Goal: Transaction & Acquisition: Obtain resource

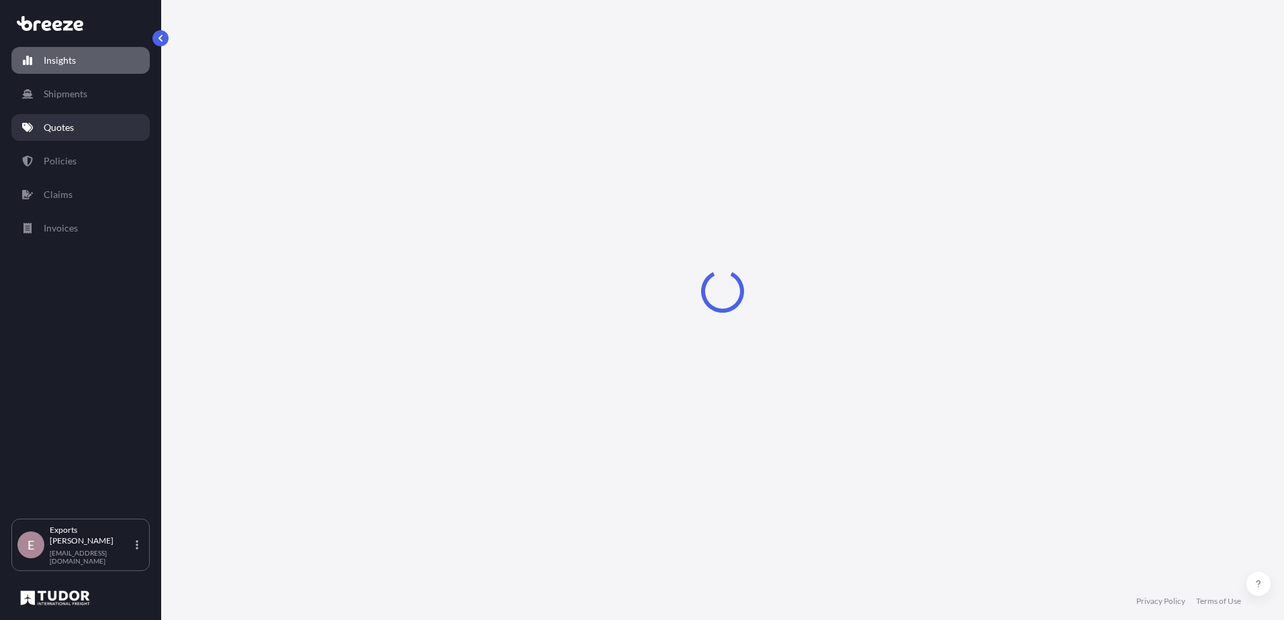
select select "2025"
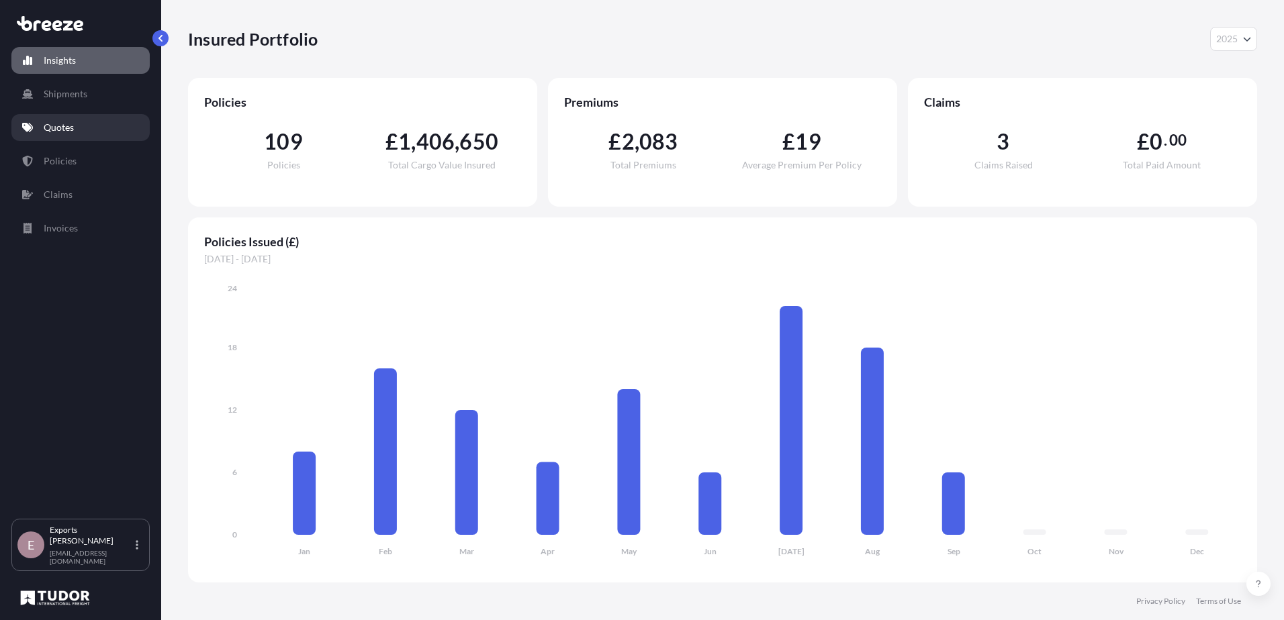
click at [55, 128] on p "Quotes" at bounding box center [59, 127] width 30 height 13
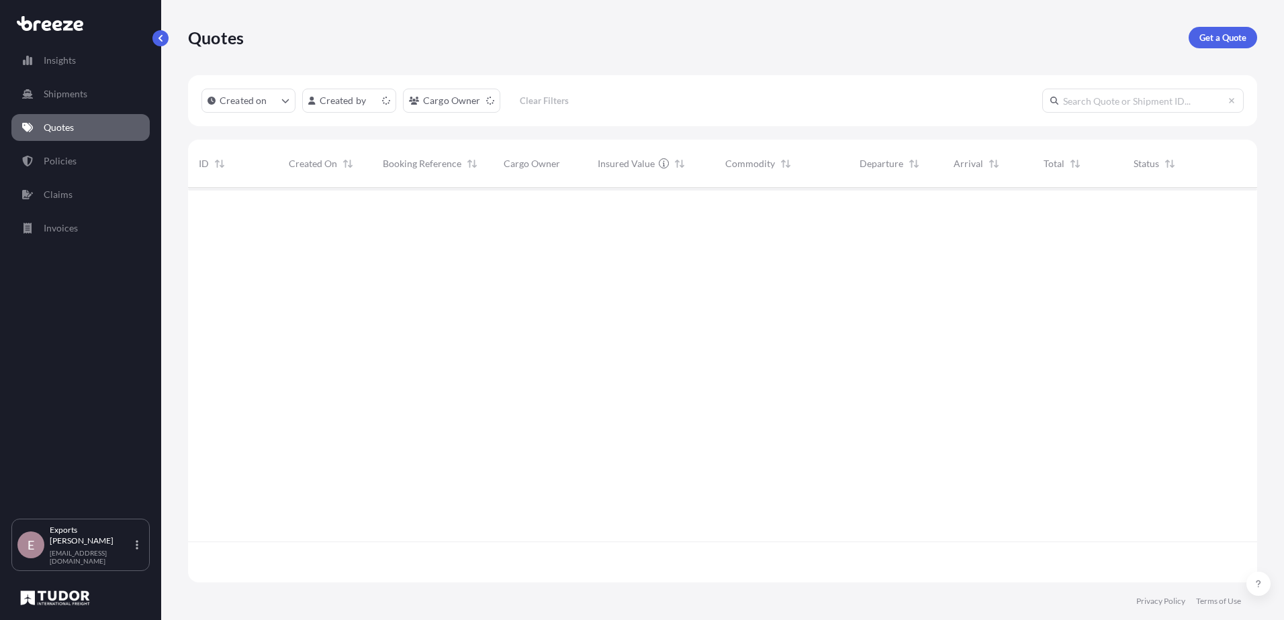
scroll to position [392, 1059]
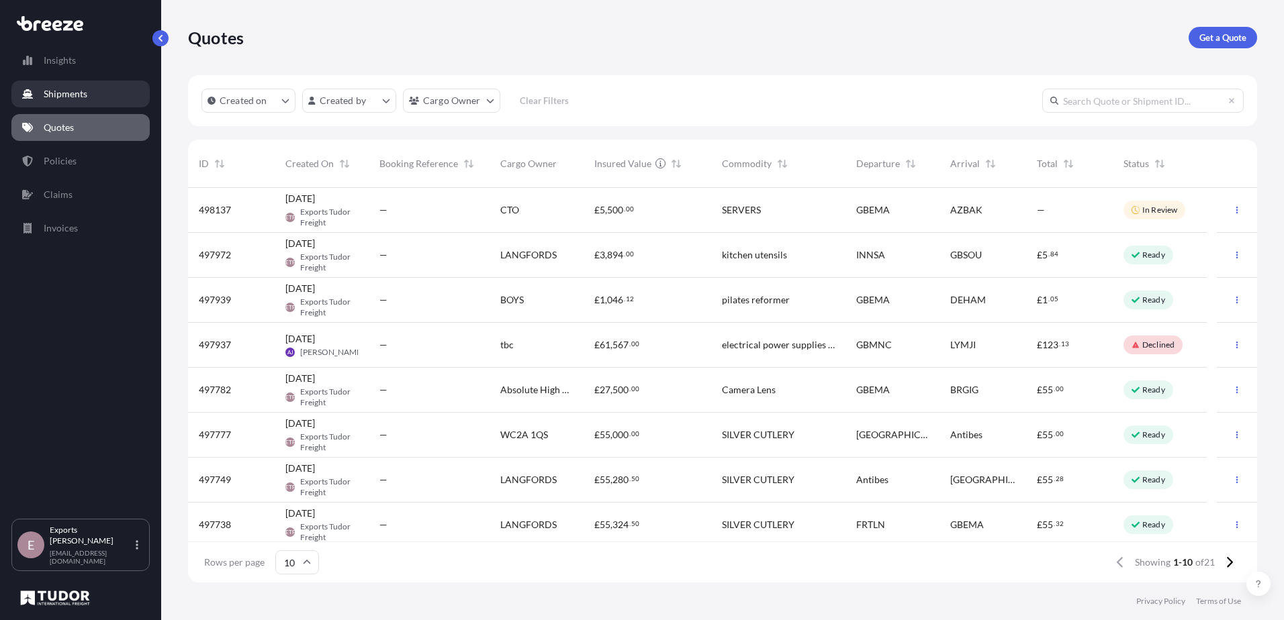
click at [40, 100] on link "Shipments" at bounding box center [80, 94] width 138 height 27
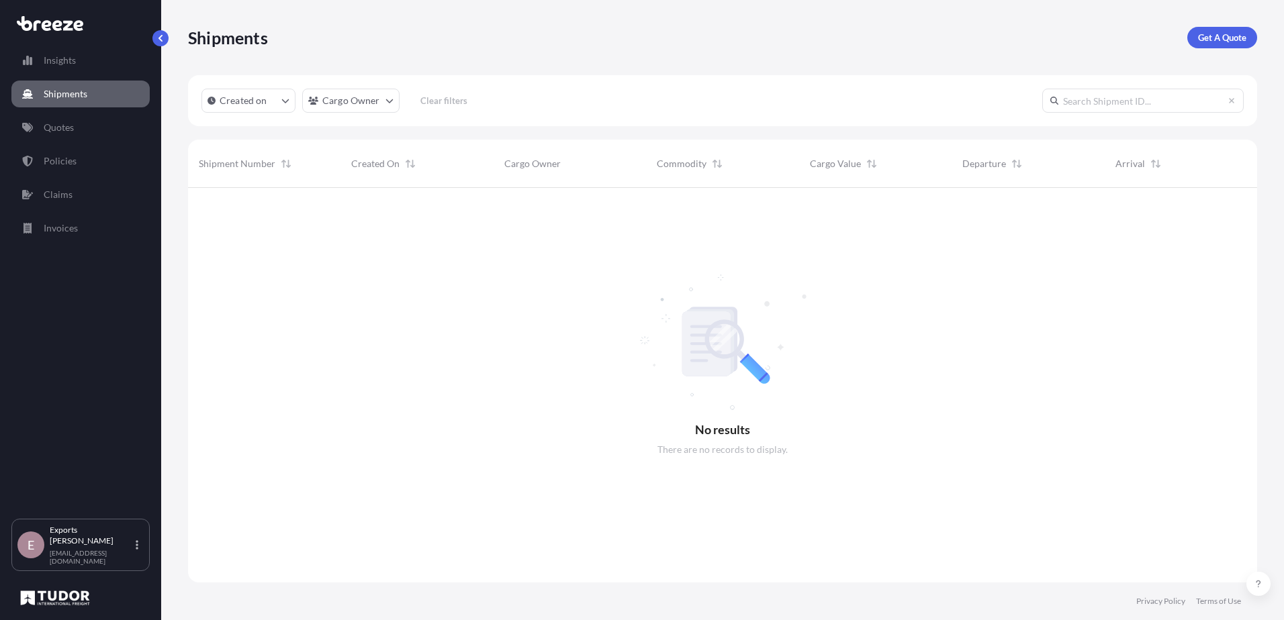
scroll to position [433, 1059]
click at [72, 169] on link "Policies" at bounding box center [80, 161] width 138 height 27
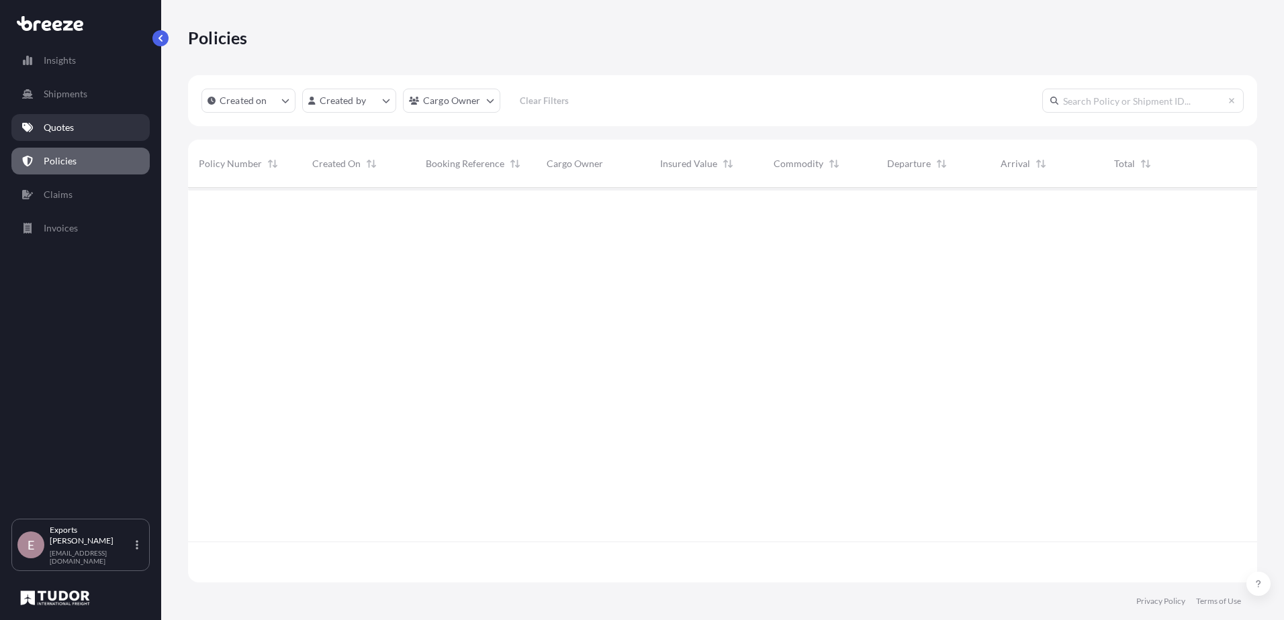
scroll to position [392, 1059]
click at [71, 130] on p "Quotes" at bounding box center [59, 127] width 30 height 13
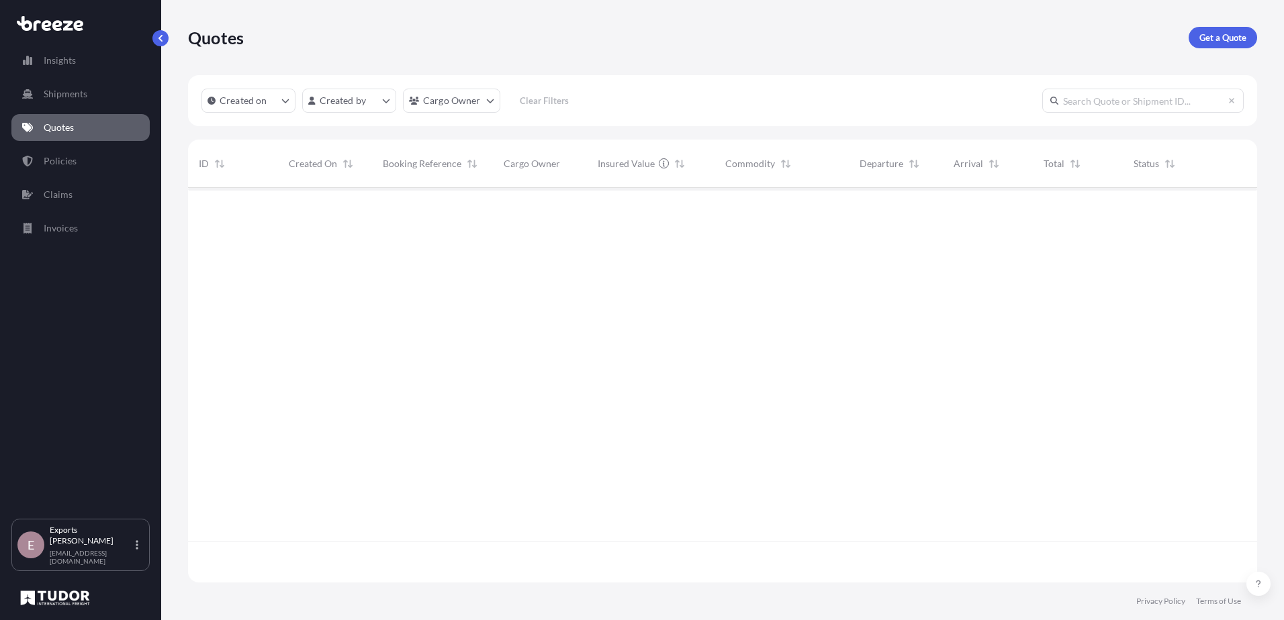
scroll to position [392, 1059]
click at [1233, 37] on p "Get a Quote" at bounding box center [1222, 37] width 47 height 13
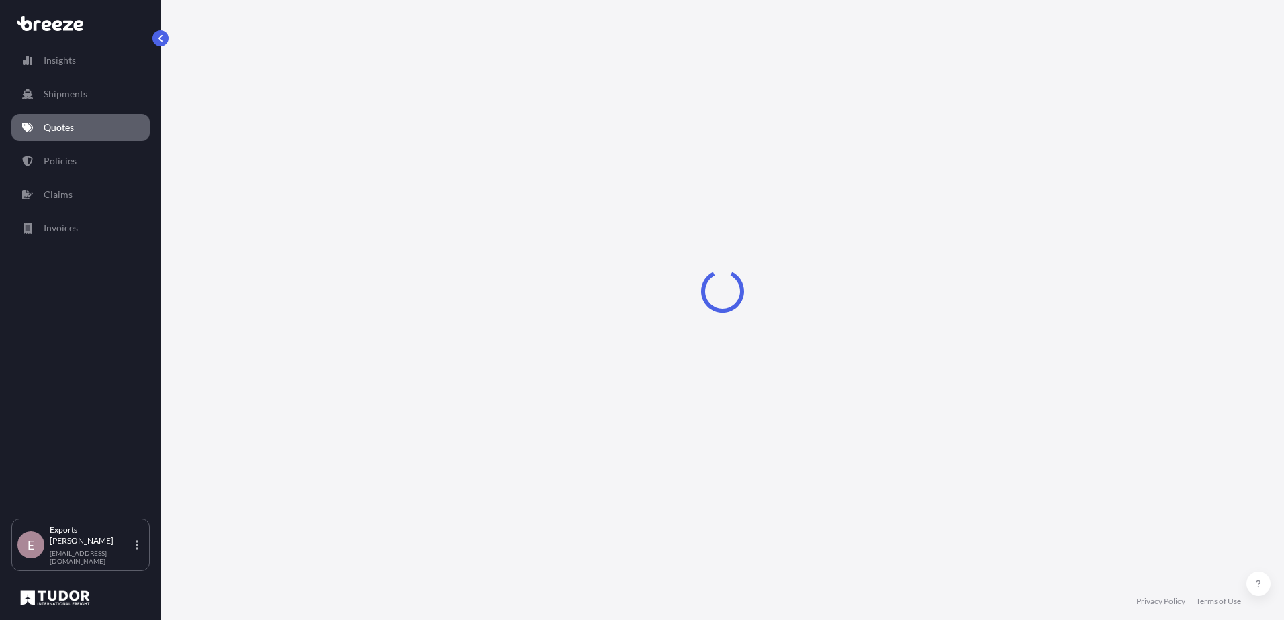
select select "Sea"
select select "1"
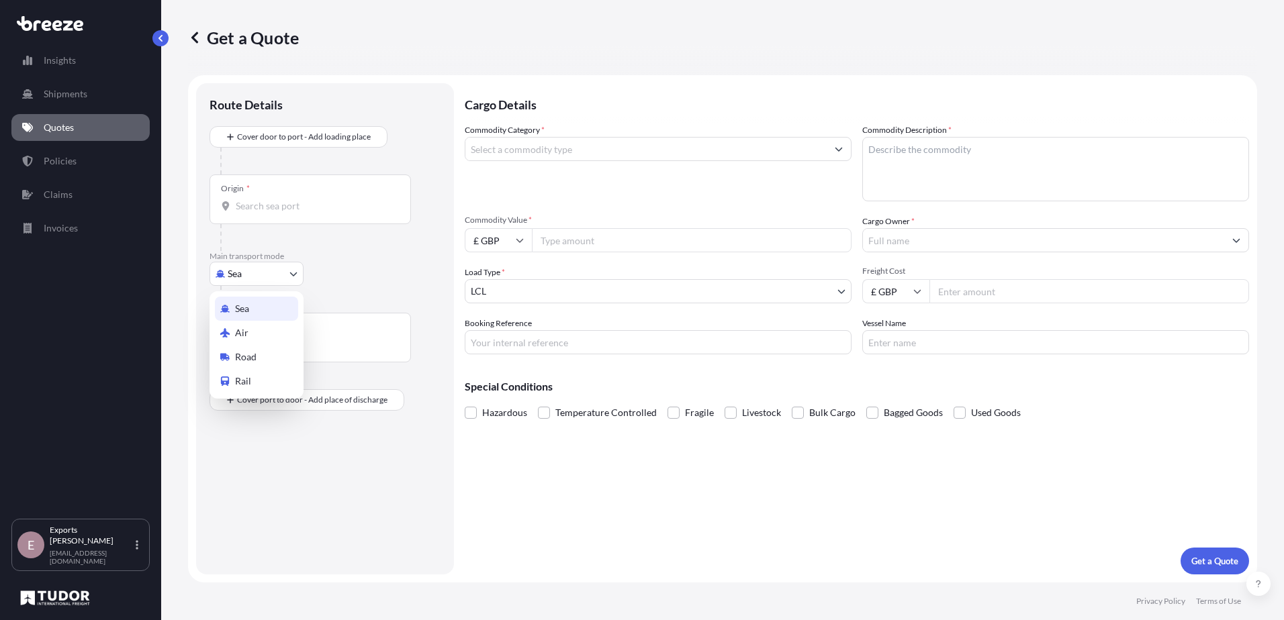
click at [269, 269] on body "Insights Shipments Quotes Policies Claims Invoices E Exports Tudor Freight [EMA…" at bounding box center [642, 310] width 1284 height 620
click at [257, 334] on div "Air" at bounding box center [256, 333] width 83 height 24
select select "Air"
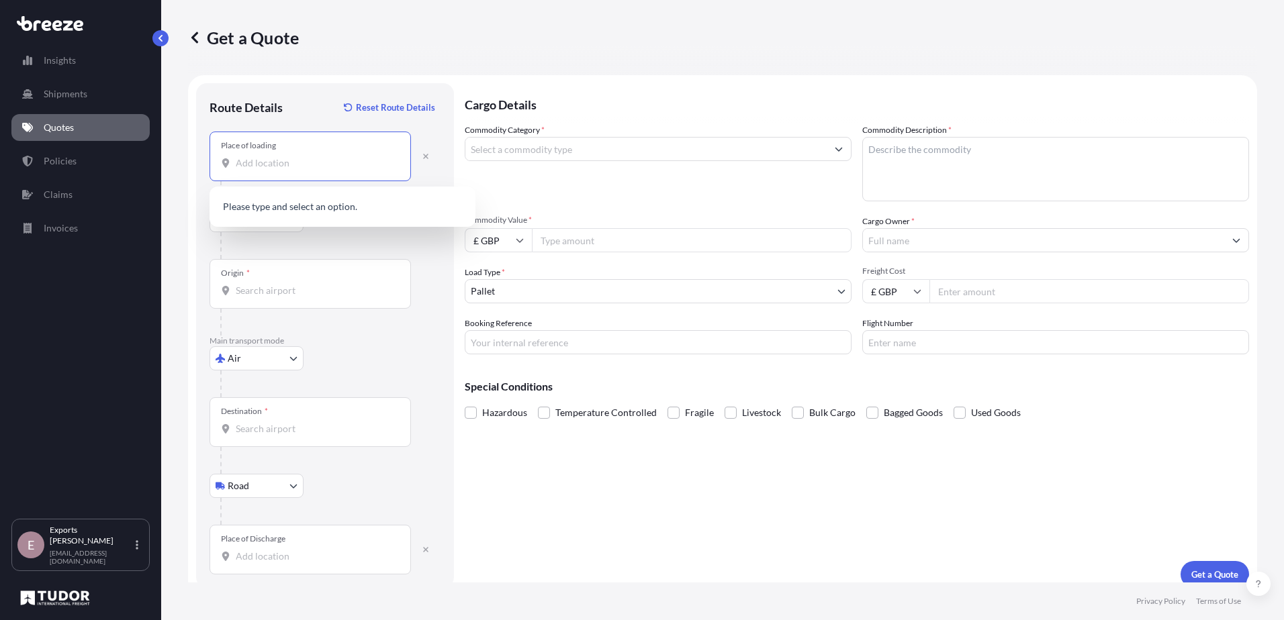
click at [264, 161] on input "Place of loading" at bounding box center [315, 162] width 158 height 13
click at [290, 203] on span "[STREET_ADDRESS]" at bounding box center [297, 207] width 84 height 13
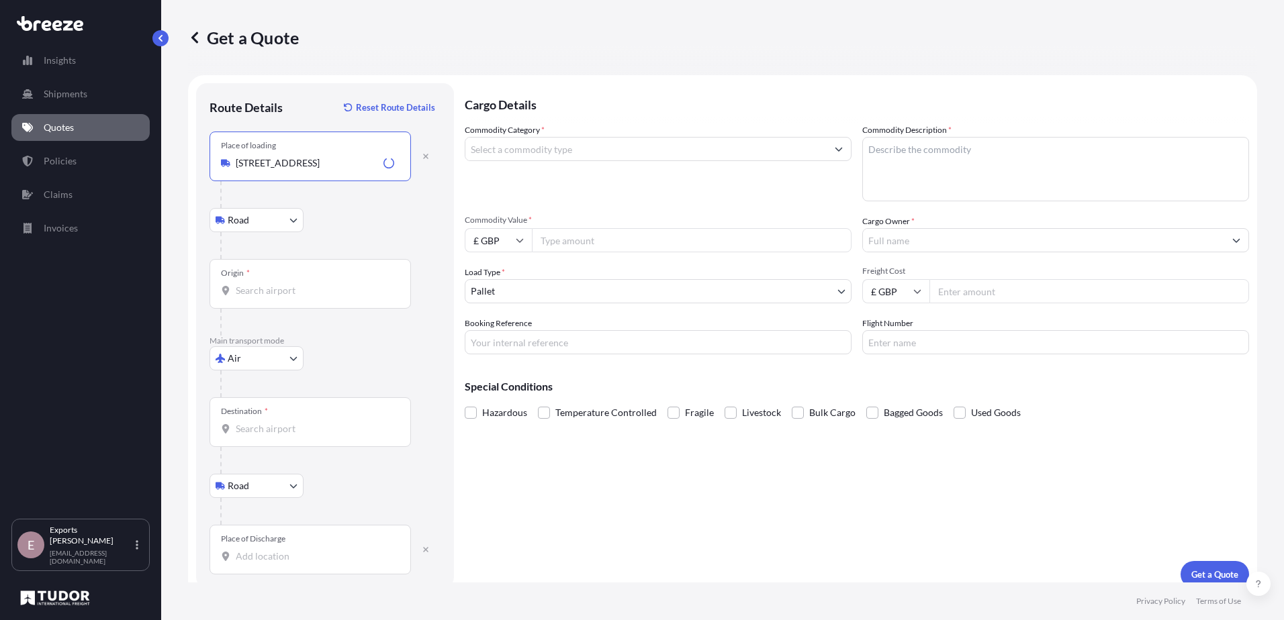
type input "[STREET_ADDRESS]"
click at [281, 290] on input "Origin *" at bounding box center [315, 290] width 158 height 13
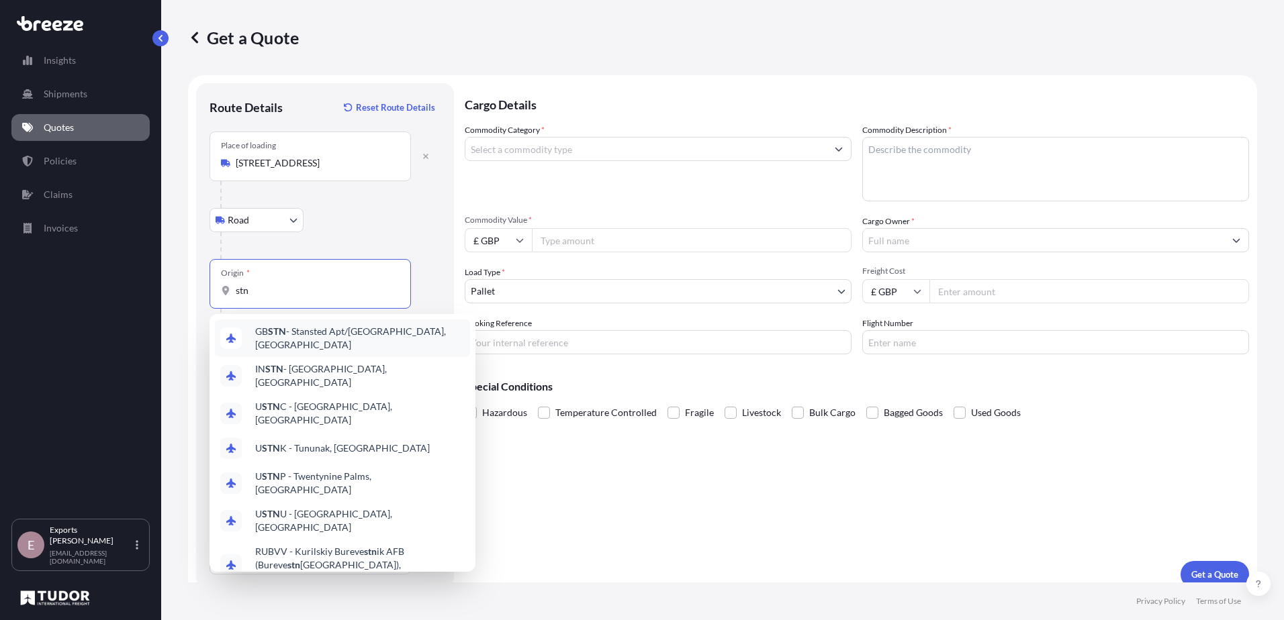
click at [331, 342] on span "GB STN - Stansted Apt/[GEOGRAPHIC_DATA], [GEOGRAPHIC_DATA]" at bounding box center [360, 338] width 210 height 27
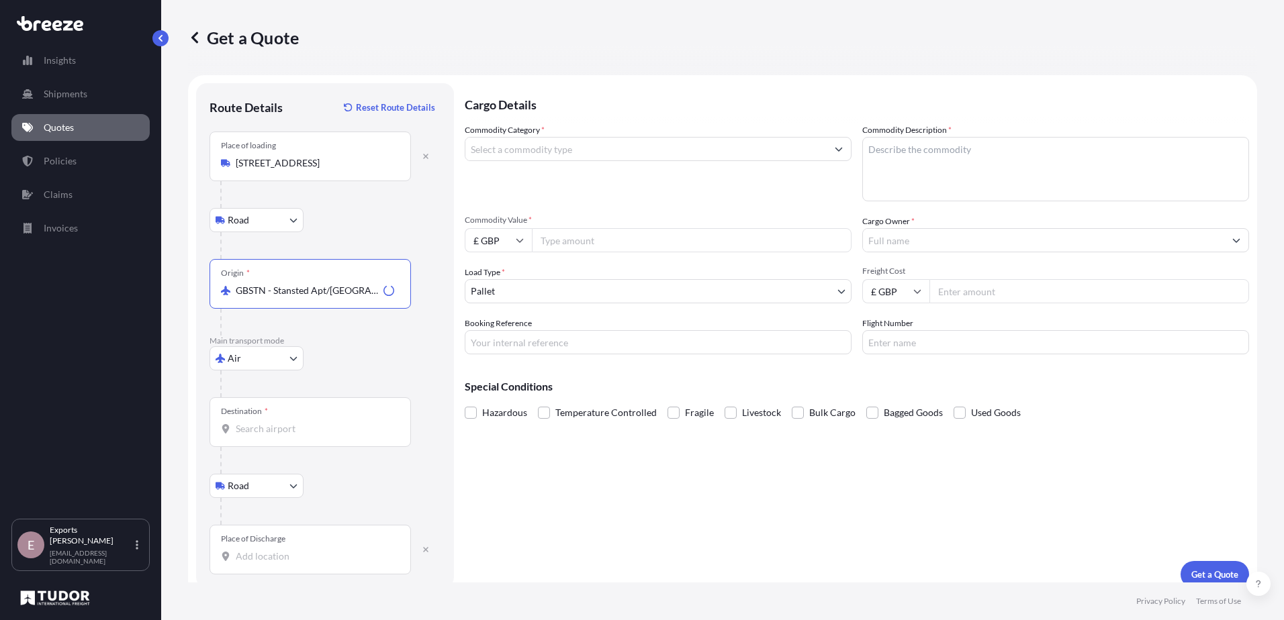
type input "GBSTN - Stansted Apt/[GEOGRAPHIC_DATA], [GEOGRAPHIC_DATA]"
click at [294, 418] on div "Destination *" at bounding box center [310, 423] width 201 height 50
click at [294, 422] on input "Destination *" at bounding box center [315, 428] width 158 height 13
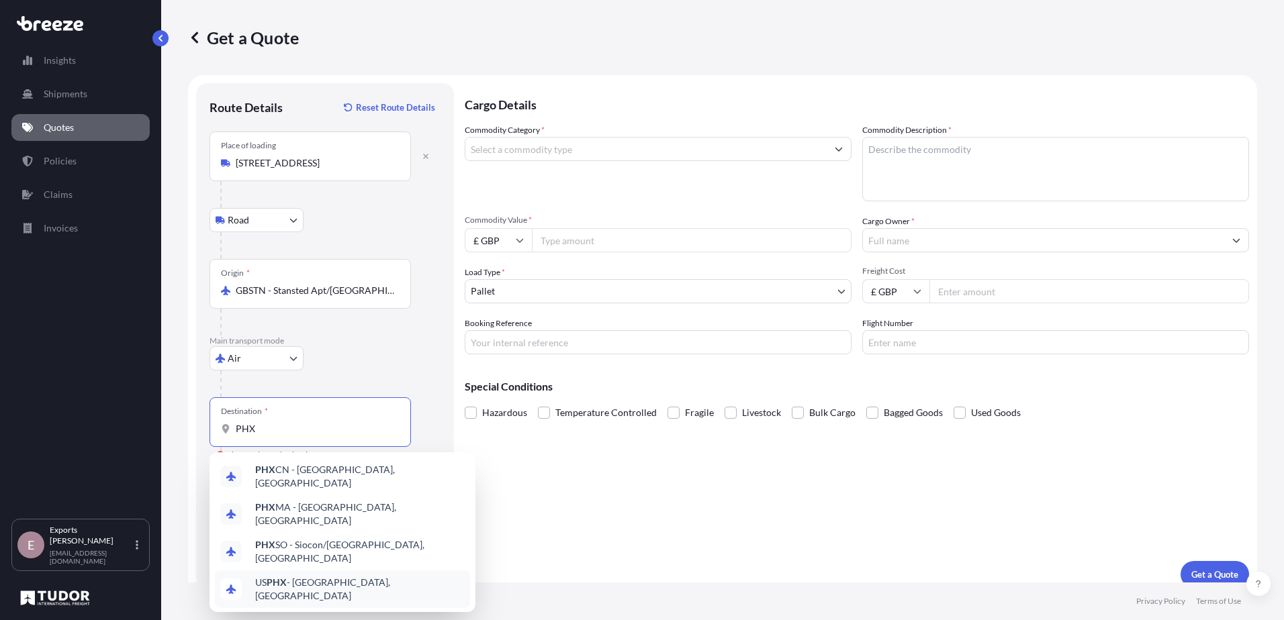
click at [336, 576] on span "US PHX - [GEOGRAPHIC_DATA], [GEOGRAPHIC_DATA]" at bounding box center [360, 589] width 210 height 27
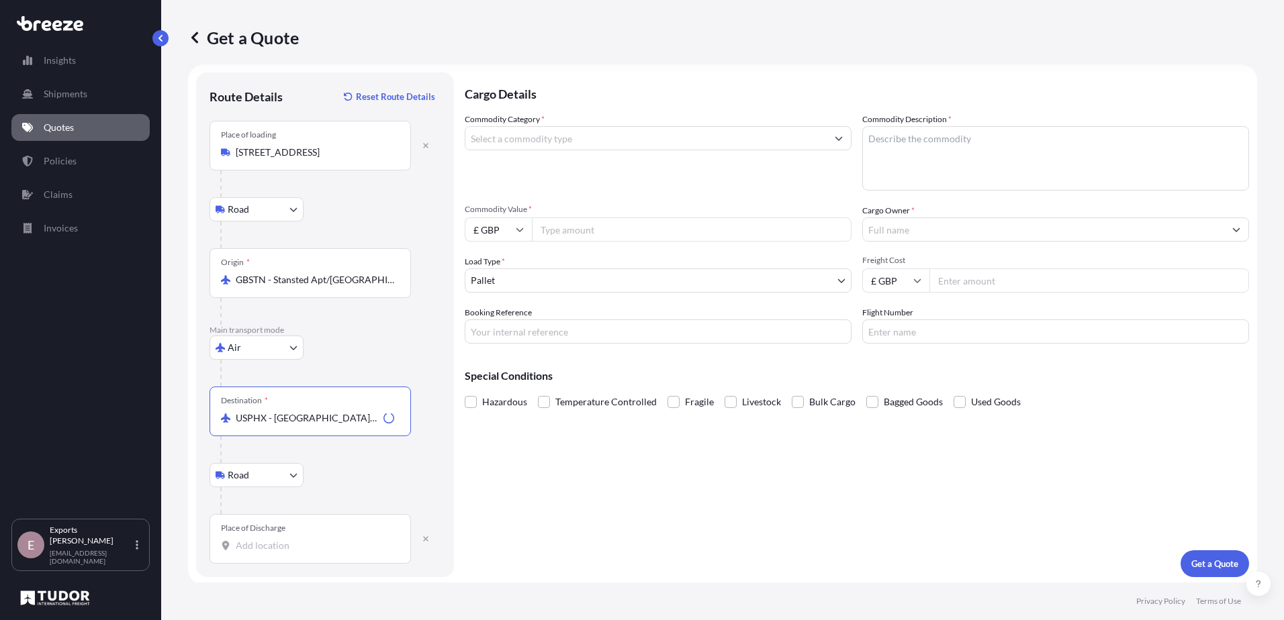
scroll to position [13, 0]
type input "USPHX - [GEOGRAPHIC_DATA], [GEOGRAPHIC_DATA]"
click at [277, 538] on input "Place of Discharge" at bounding box center [315, 543] width 158 height 13
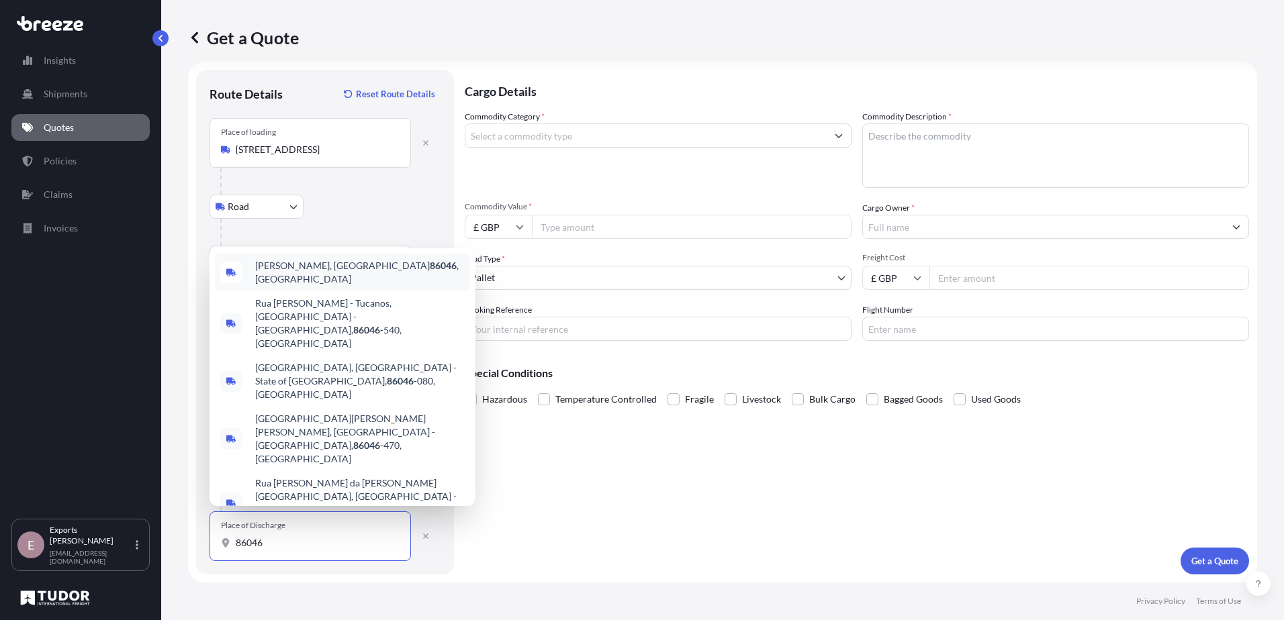
click at [351, 286] on span "[PERSON_NAME], AZ 86046 , [GEOGRAPHIC_DATA]" at bounding box center [360, 272] width 210 height 27
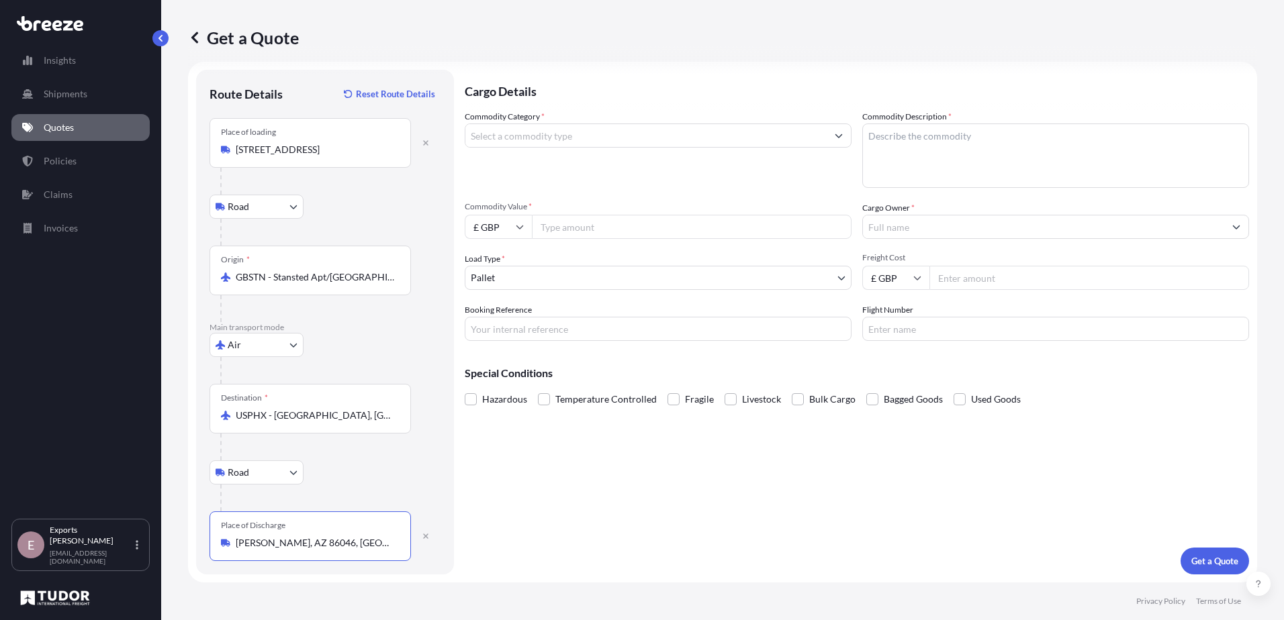
type input "[PERSON_NAME], AZ 86046, [GEOGRAPHIC_DATA]"
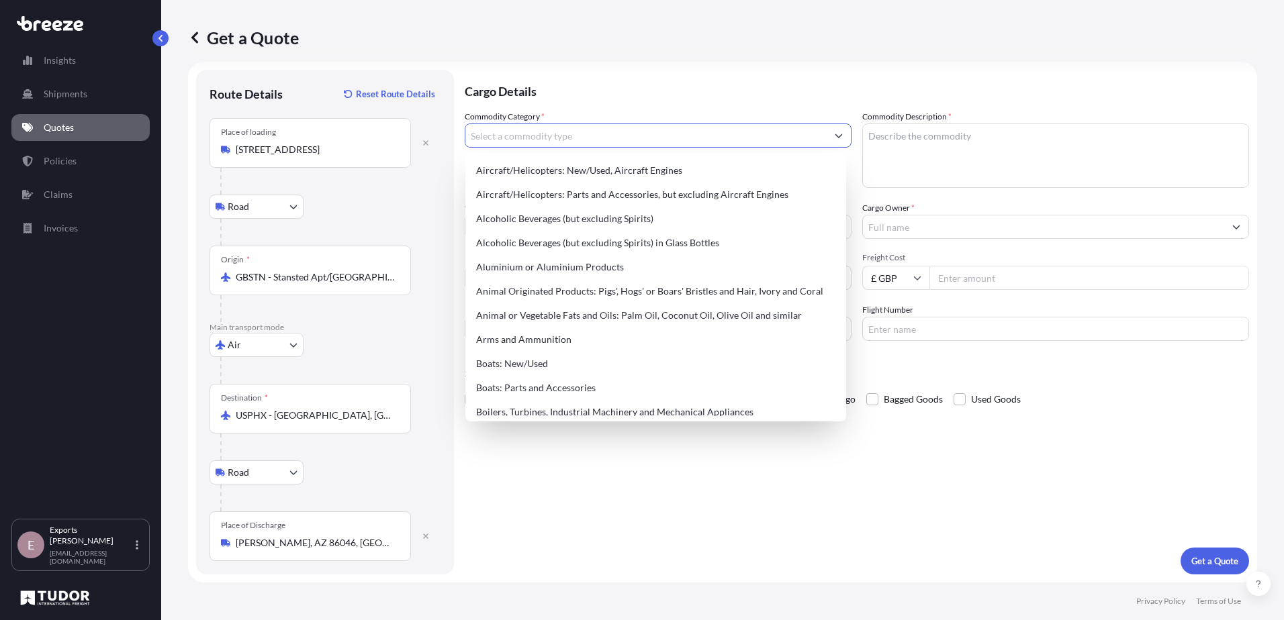
click at [547, 125] on input "Commodity Category *" at bounding box center [645, 136] width 361 height 24
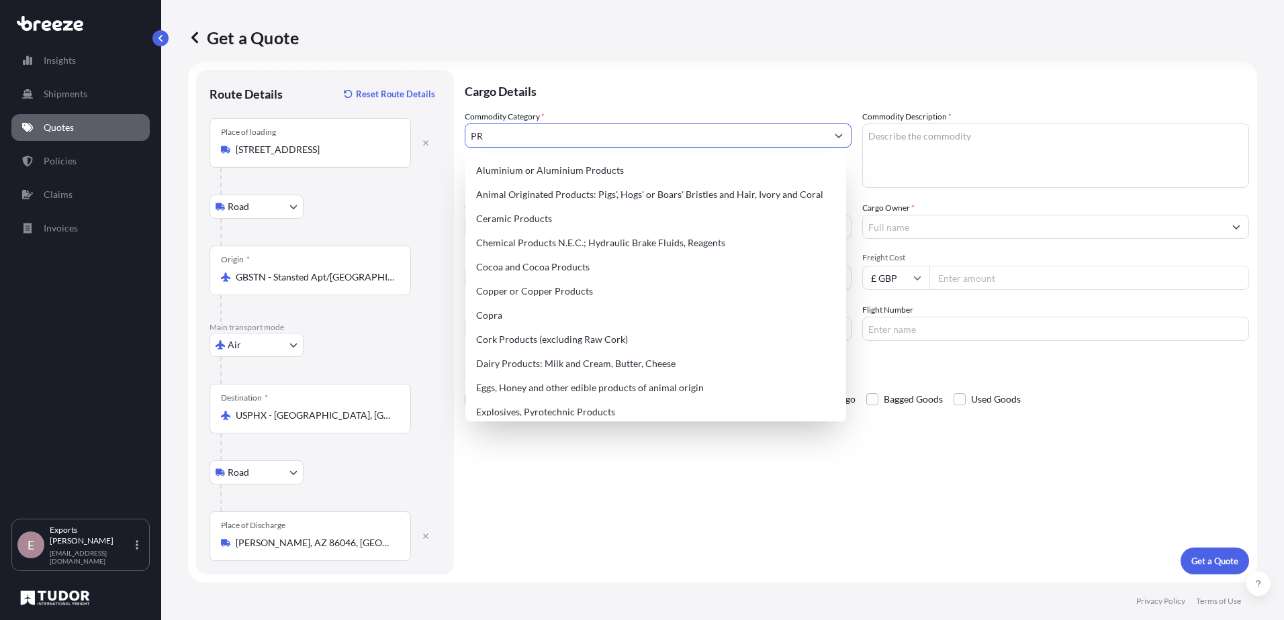
type input "P"
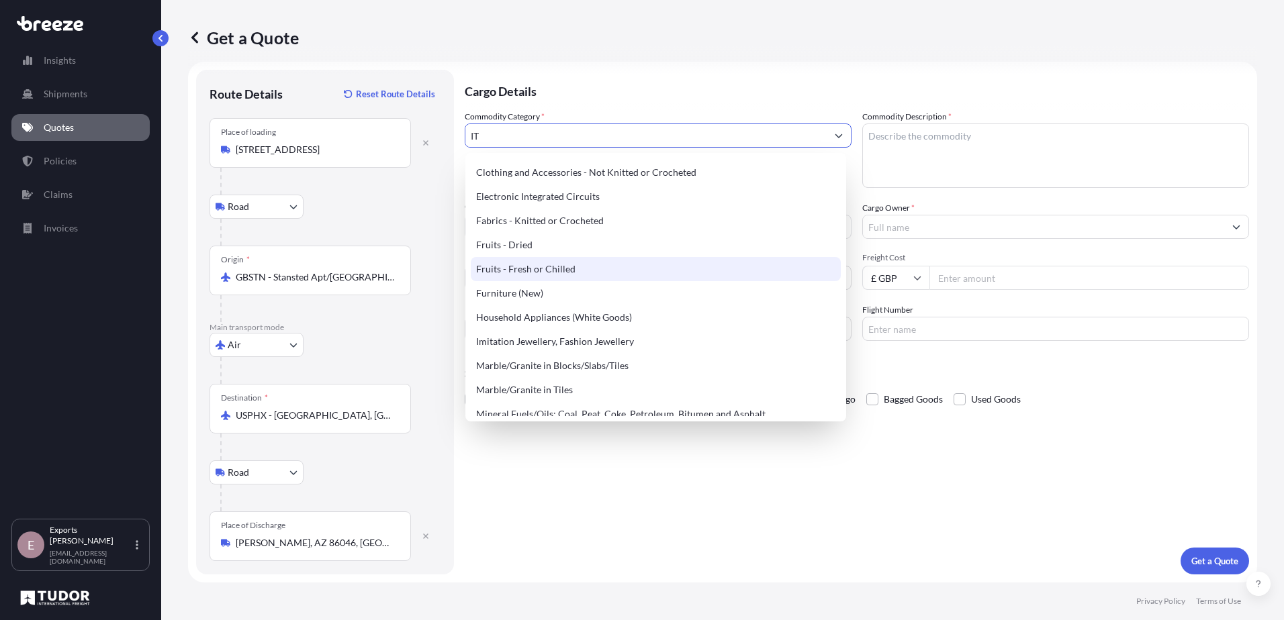
scroll to position [0, 0]
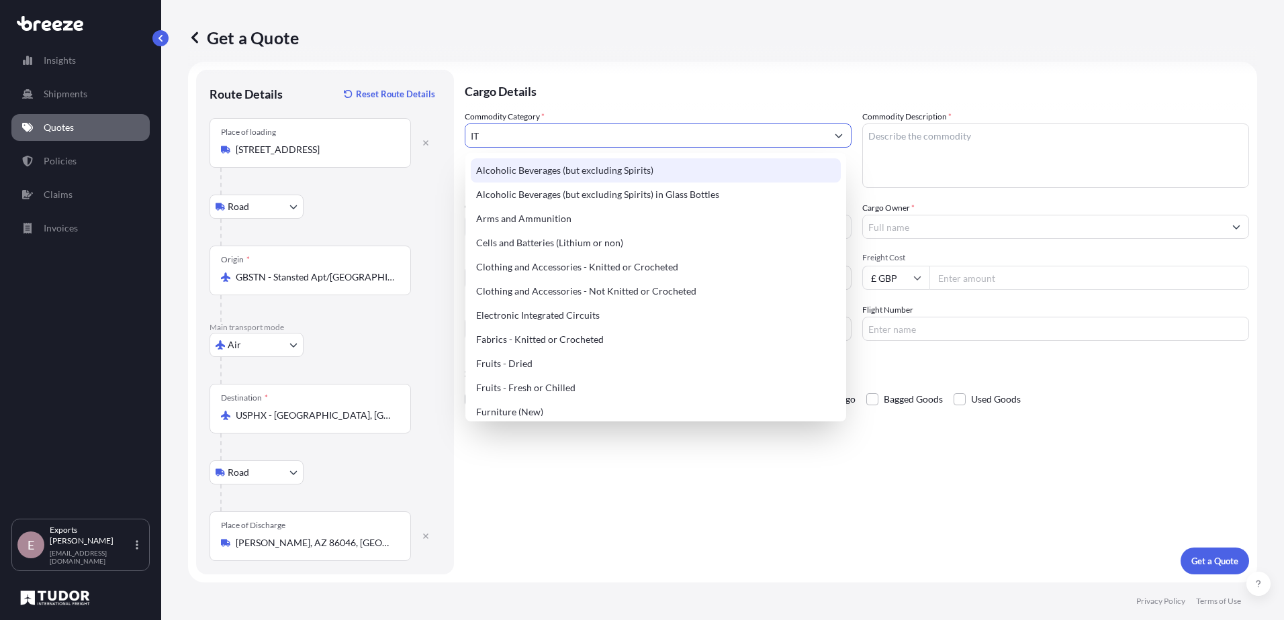
type input "I"
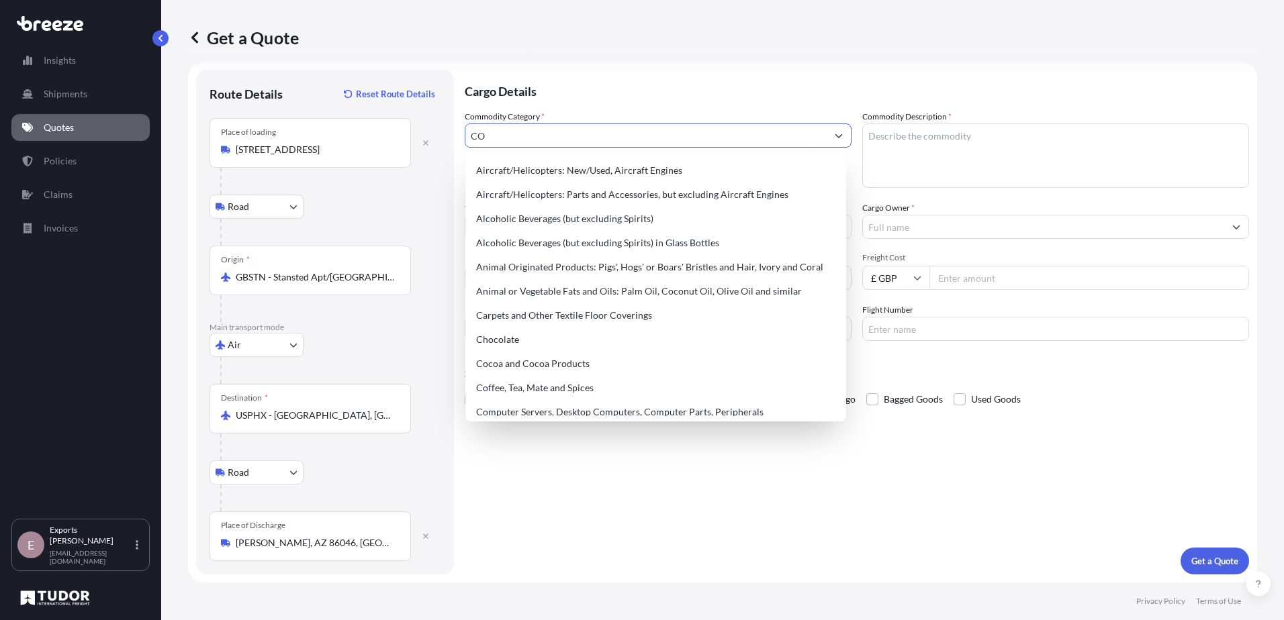
type input "C"
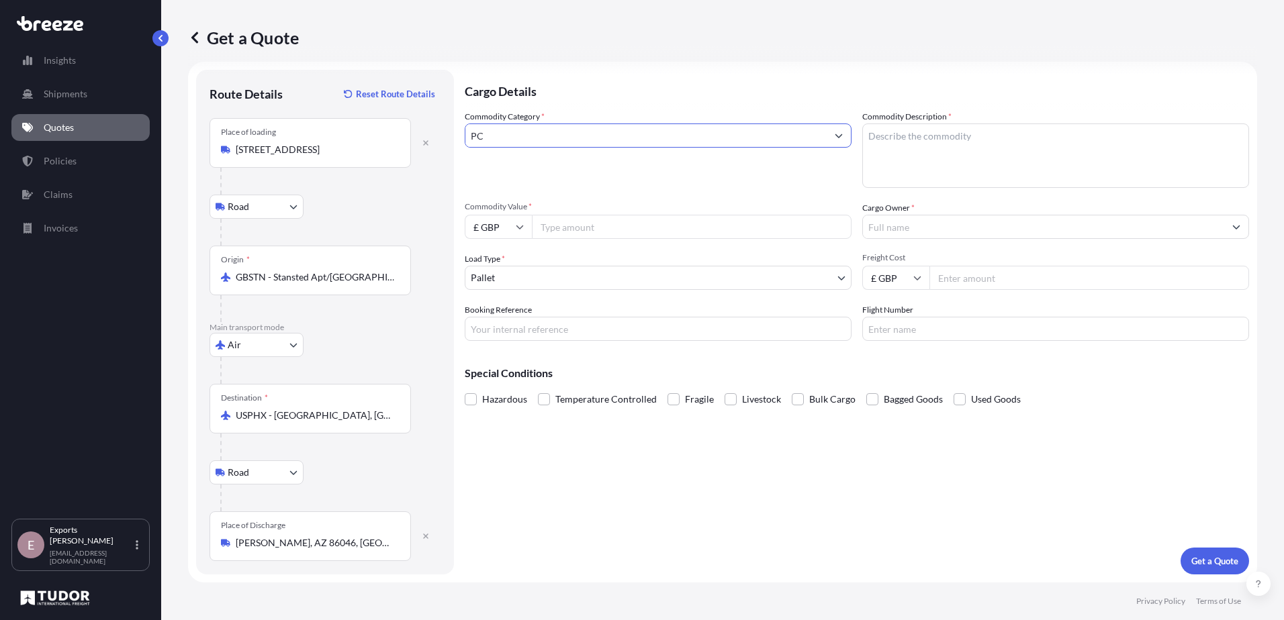
type input "P"
type input "X"
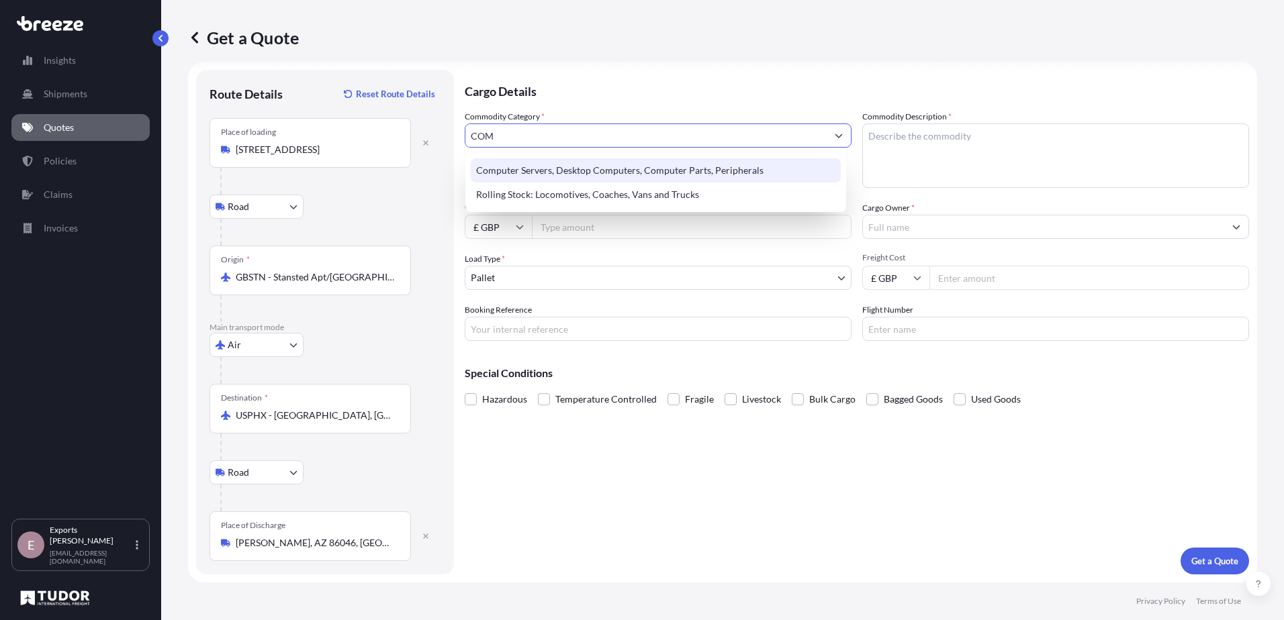
click at [634, 171] on div "Computer Servers, Desktop Computers, Computer Parts, Peripherals" at bounding box center [656, 170] width 370 height 24
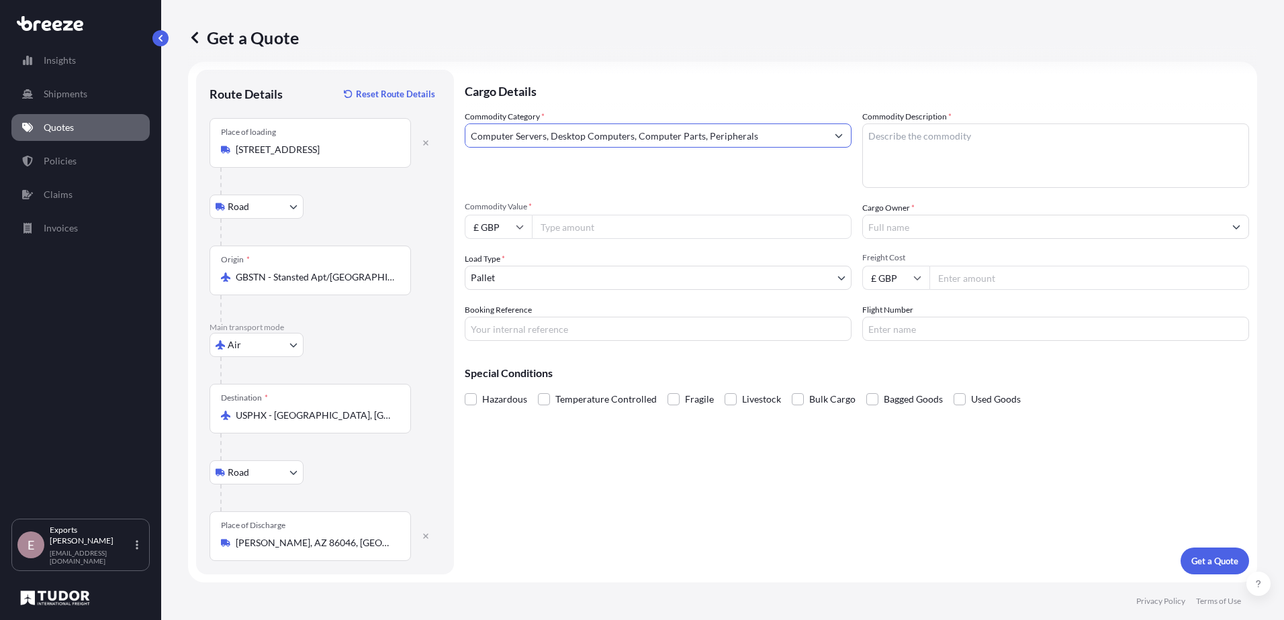
type input "Computer Servers, Desktop Computers, Computer Parts, Peripherals"
click at [935, 128] on textarea "Commodity Description *" at bounding box center [1055, 156] width 387 height 64
type textarea "i"
click at [933, 128] on textarea "IT," at bounding box center [1055, 156] width 387 height 64
type textarea "IT, Livestream, Audio and visual equipment"
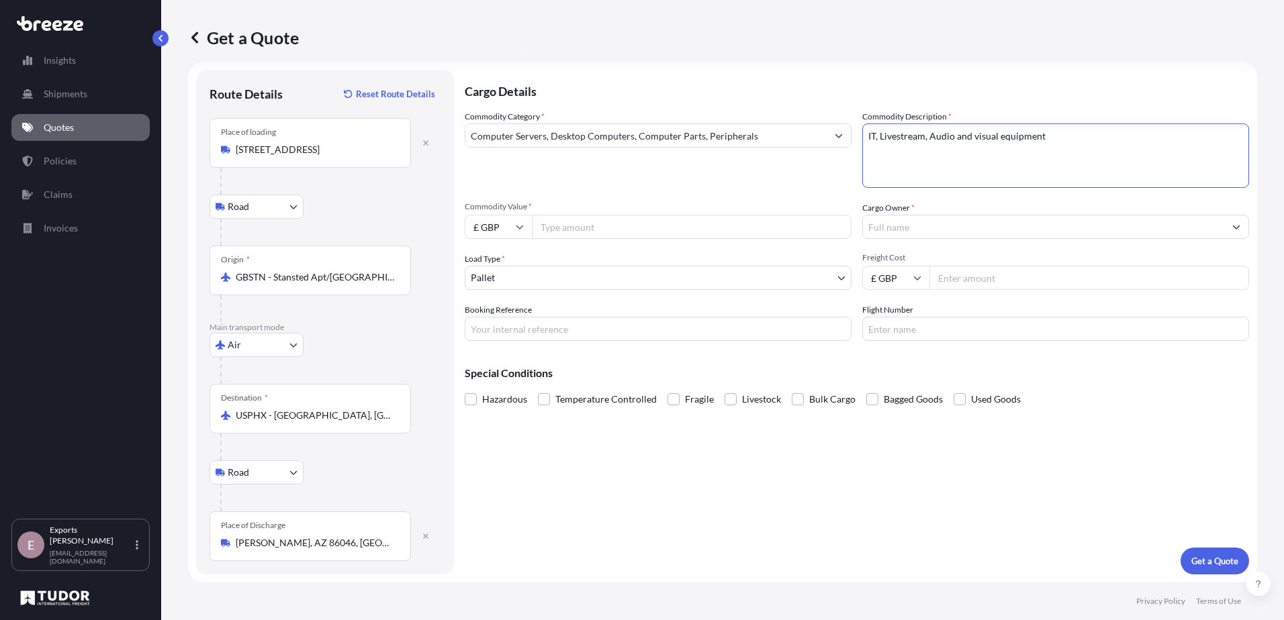
click at [607, 232] on input "Commodity Value *" at bounding box center [692, 227] width 320 height 24
type input "7433"
click at [933, 238] on div at bounding box center [1055, 227] width 387 height 24
click at [933, 233] on input "Cargo Owner *" at bounding box center [1043, 227] width 361 height 24
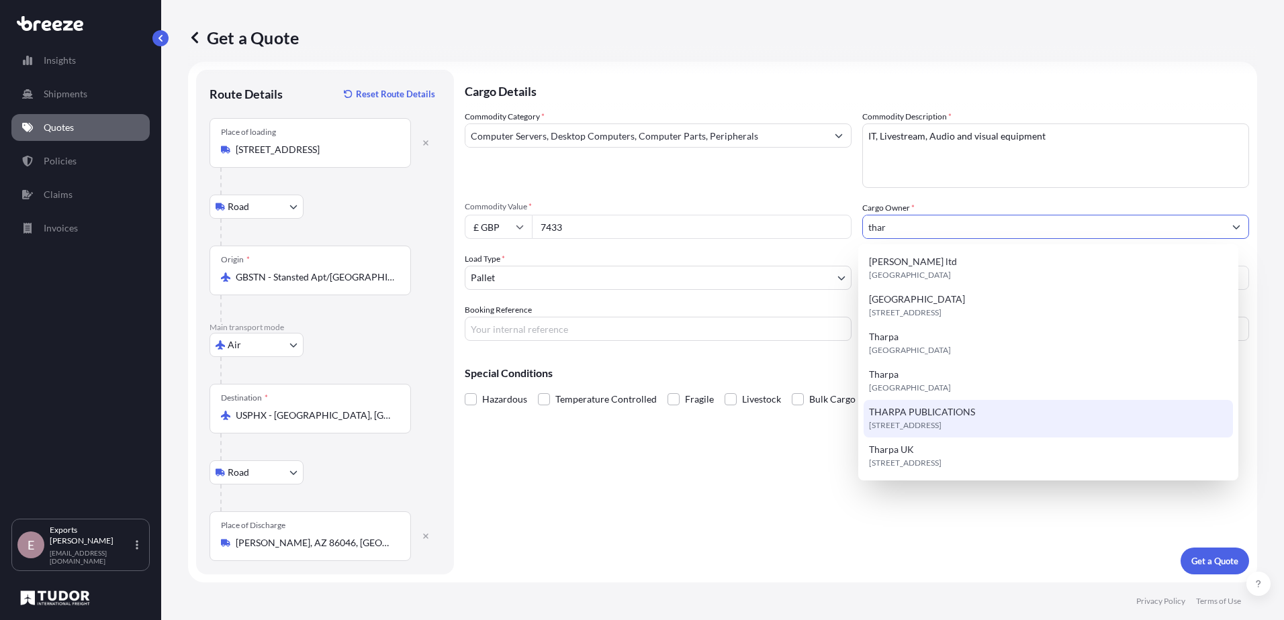
click at [941, 422] on span "[STREET_ADDRESS]" at bounding box center [905, 425] width 73 height 13
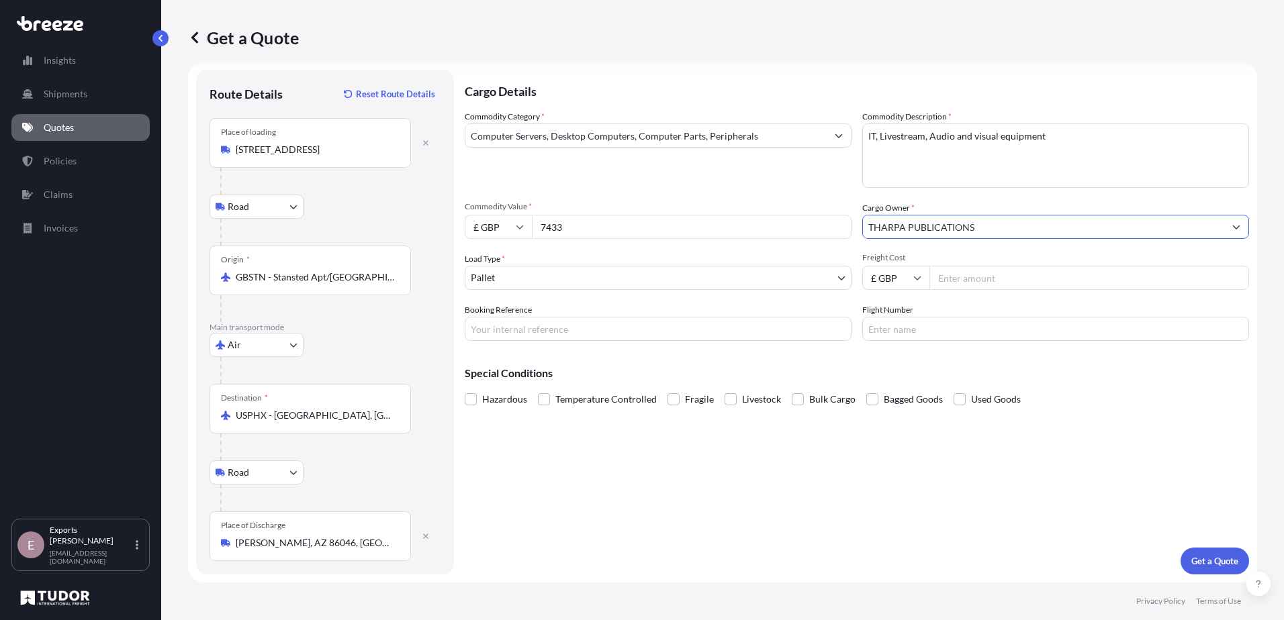
type input "THARPA PUBLICATIONS"
click at [635, 334] on input "Booking Reference" at bounding box center [658, 329] width 387 height 24
type input "176376"
click at [1194, 551] on button "Get a Quote" at bounding box center [1215, 561] width 68 height 27
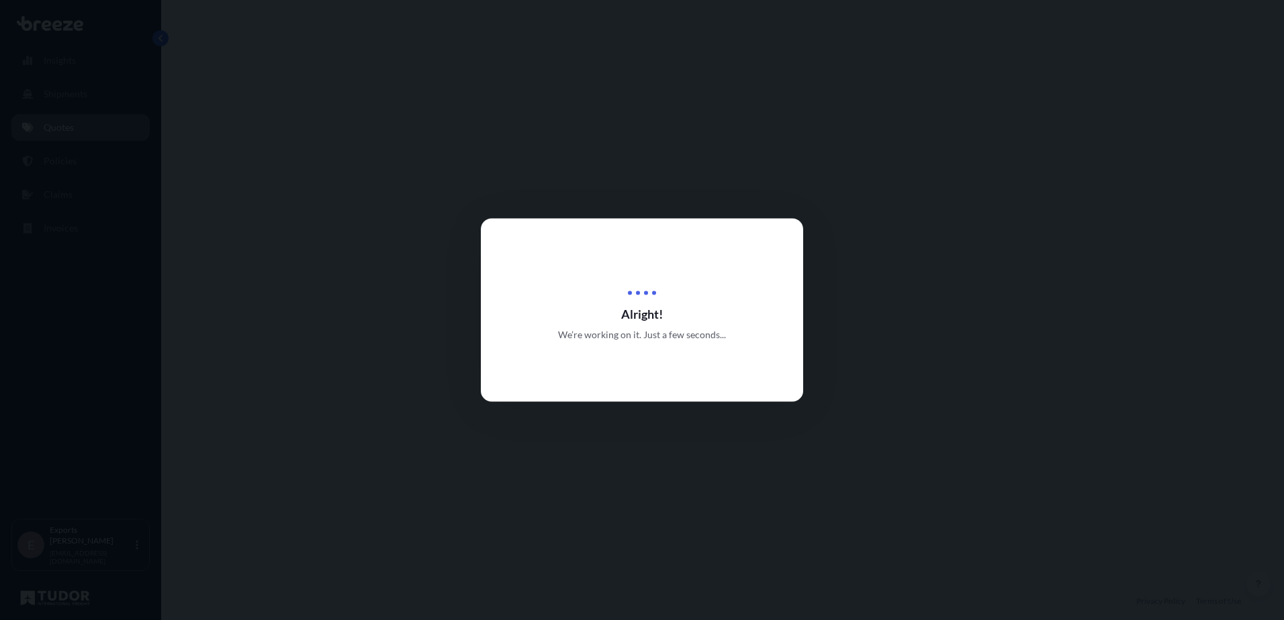
select select "Road"
select select "Air"
select select "Road"
select select "1"
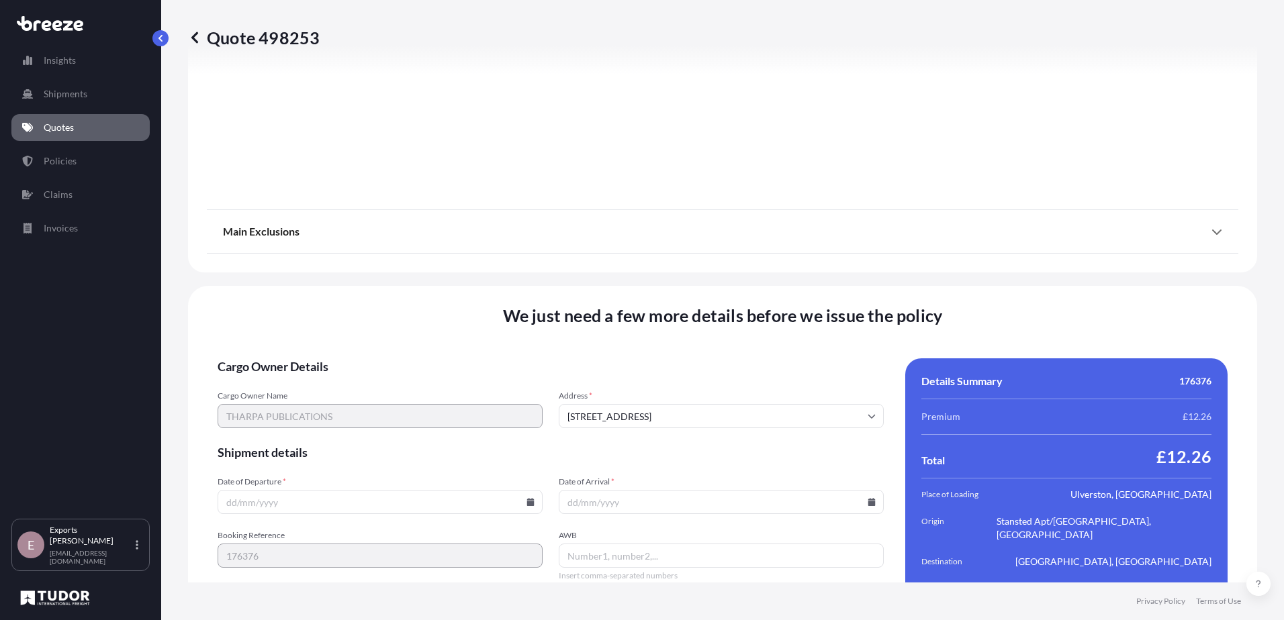
scroll to position [1763, 0]
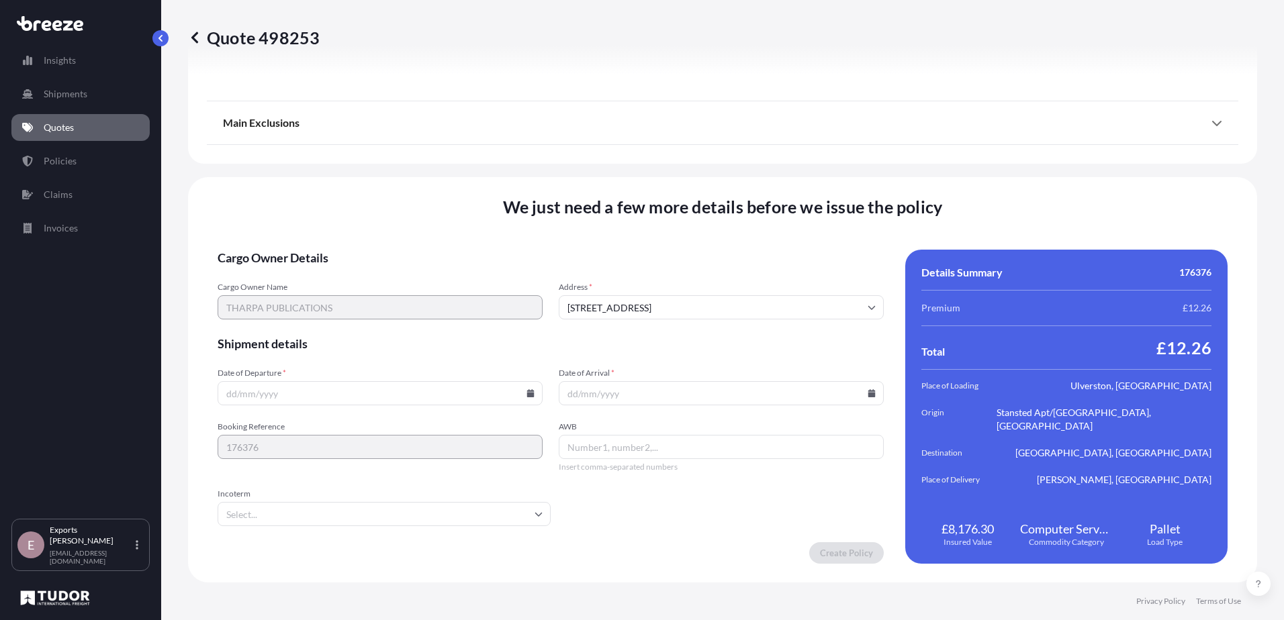
click at [329, 400] on input "Date of Departure *" at bounding box center [380, 393] width 325 height 24
click at [527, 394] on icon at bounding box center [530, 393] width 7 height 8
click at [408, 226] on button "5" at bounding box center [410, 222] width 21 height 21
type input "[DATE]"
click at [868, 393] on icon at bounding box center [871, 393] width 7 height 8
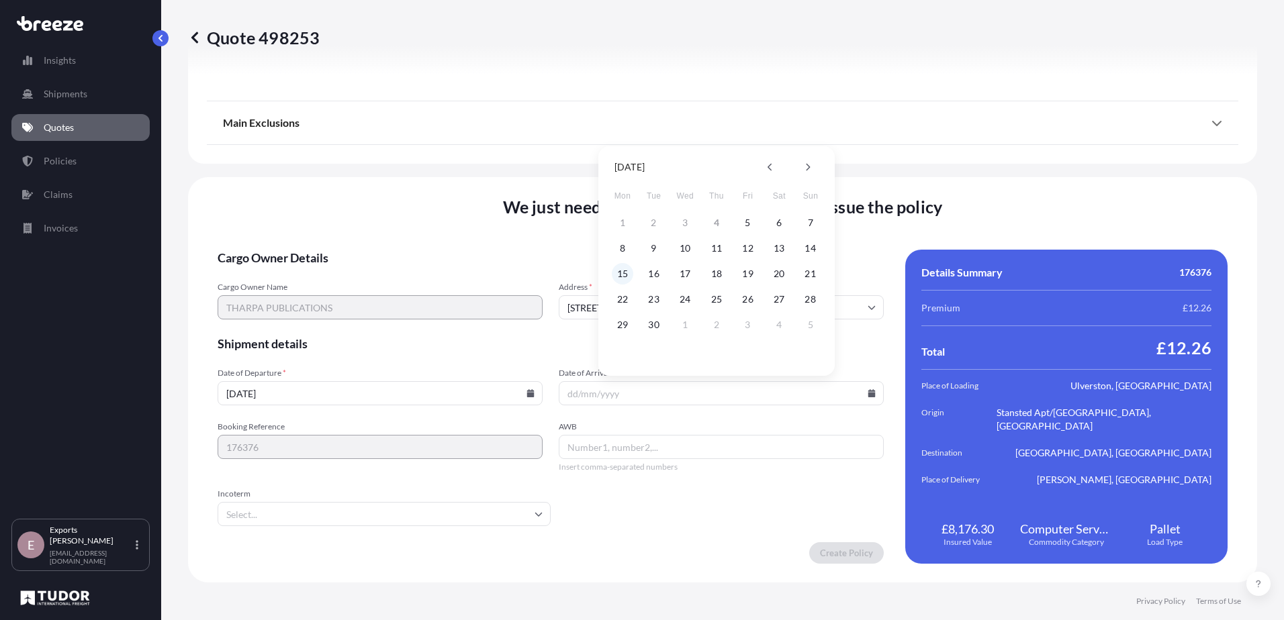
click at [632, 275] on button "15" at bounding box center [622, 273] width 21 height 21
type input "[DATE]"
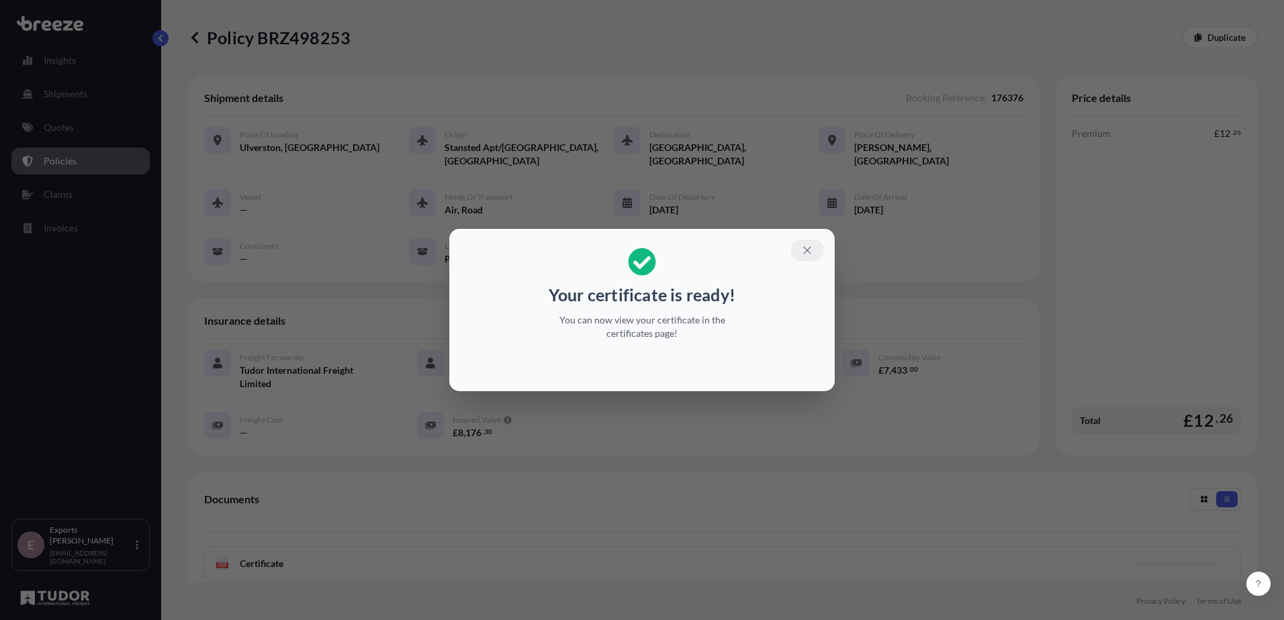
click at [805, 250] on icon "button" at bounding box center [807, 250] width 12 height 12
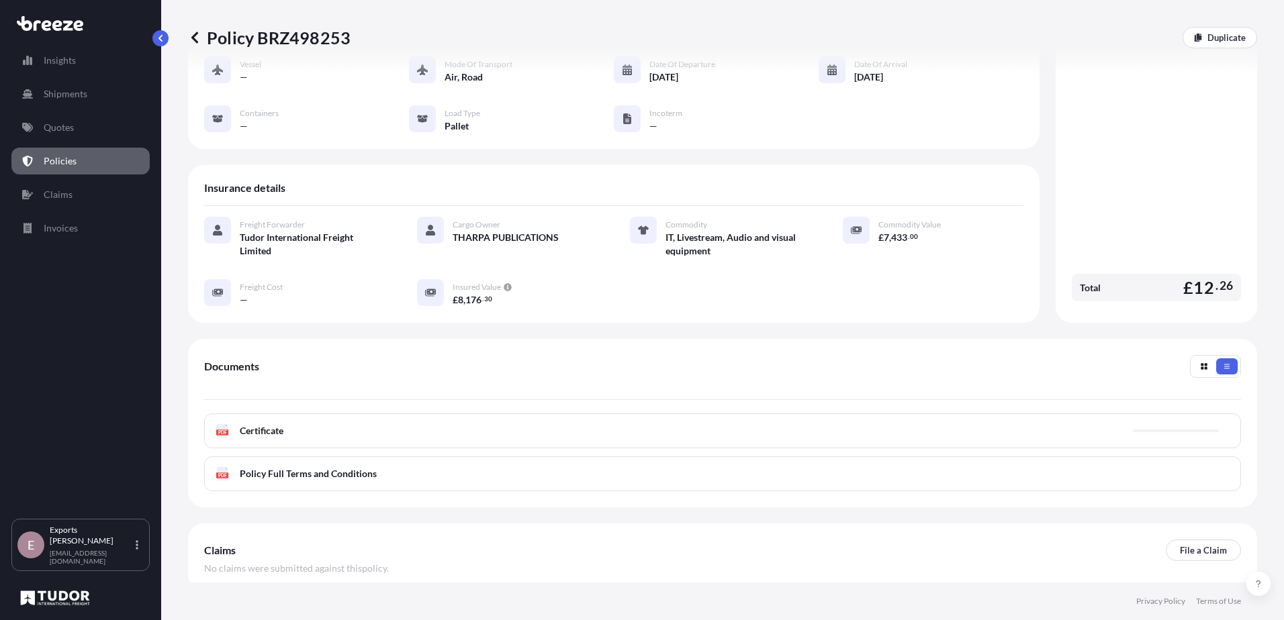
scroll to position [134, 0]
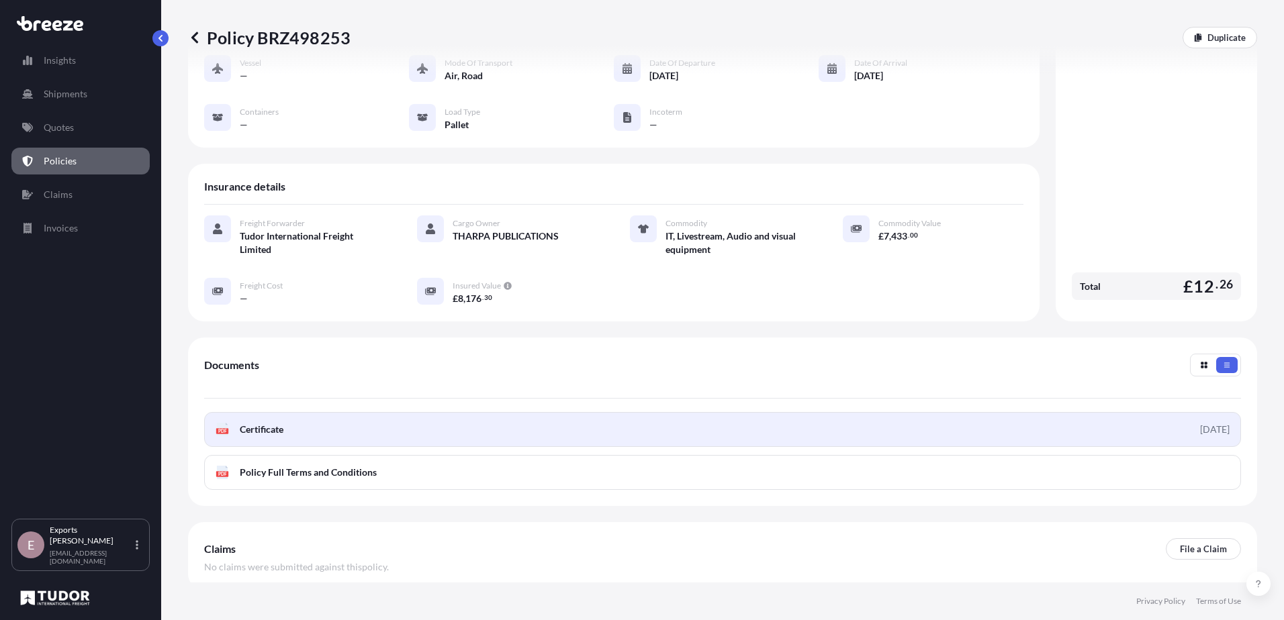
click at [363, 416] on link "PDF Certificate [DATE]" at bounding box center [722, 429] width 1037 height 35
